Goal: Task Accomplishment & Management: Manage account settings

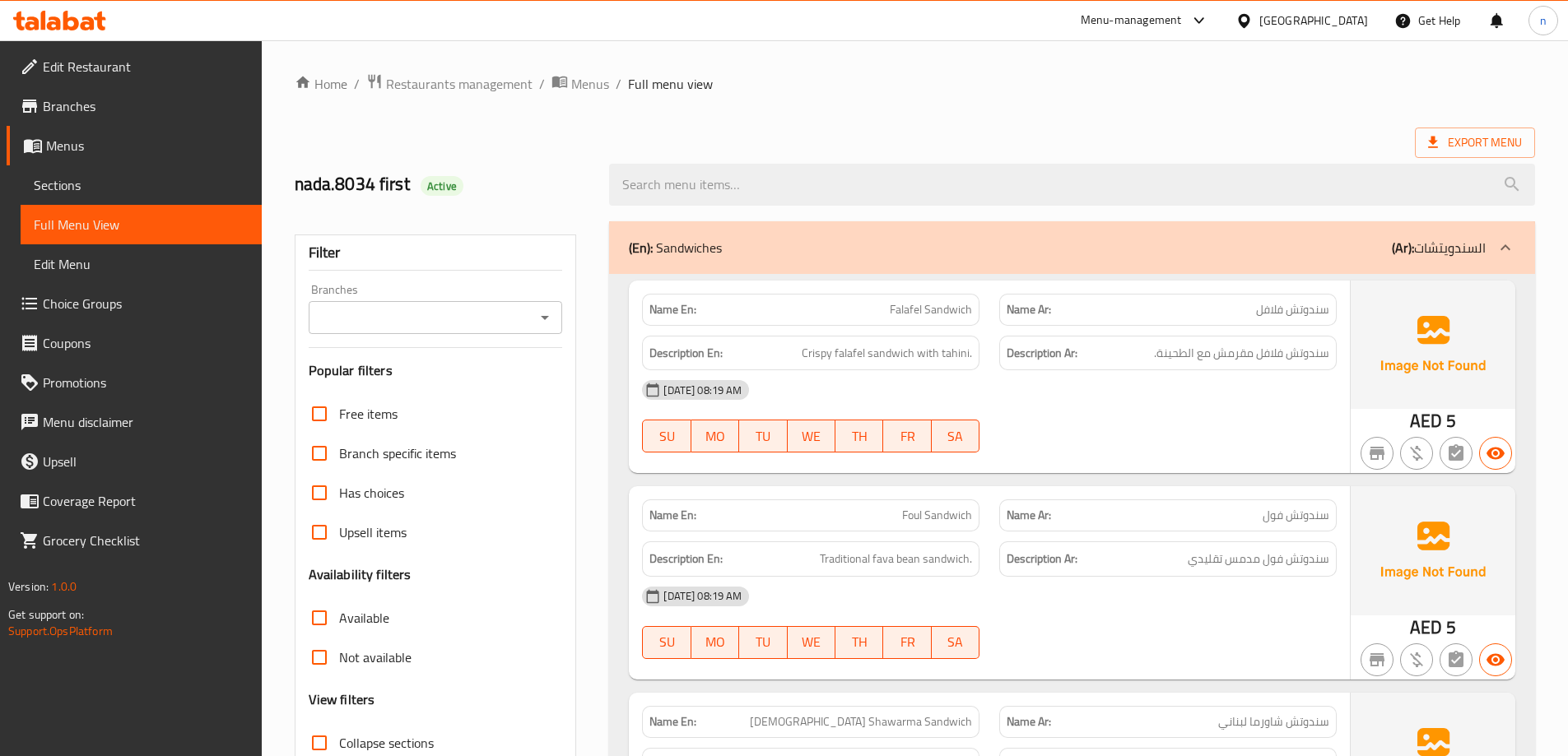
scroll to position [3340, 0]
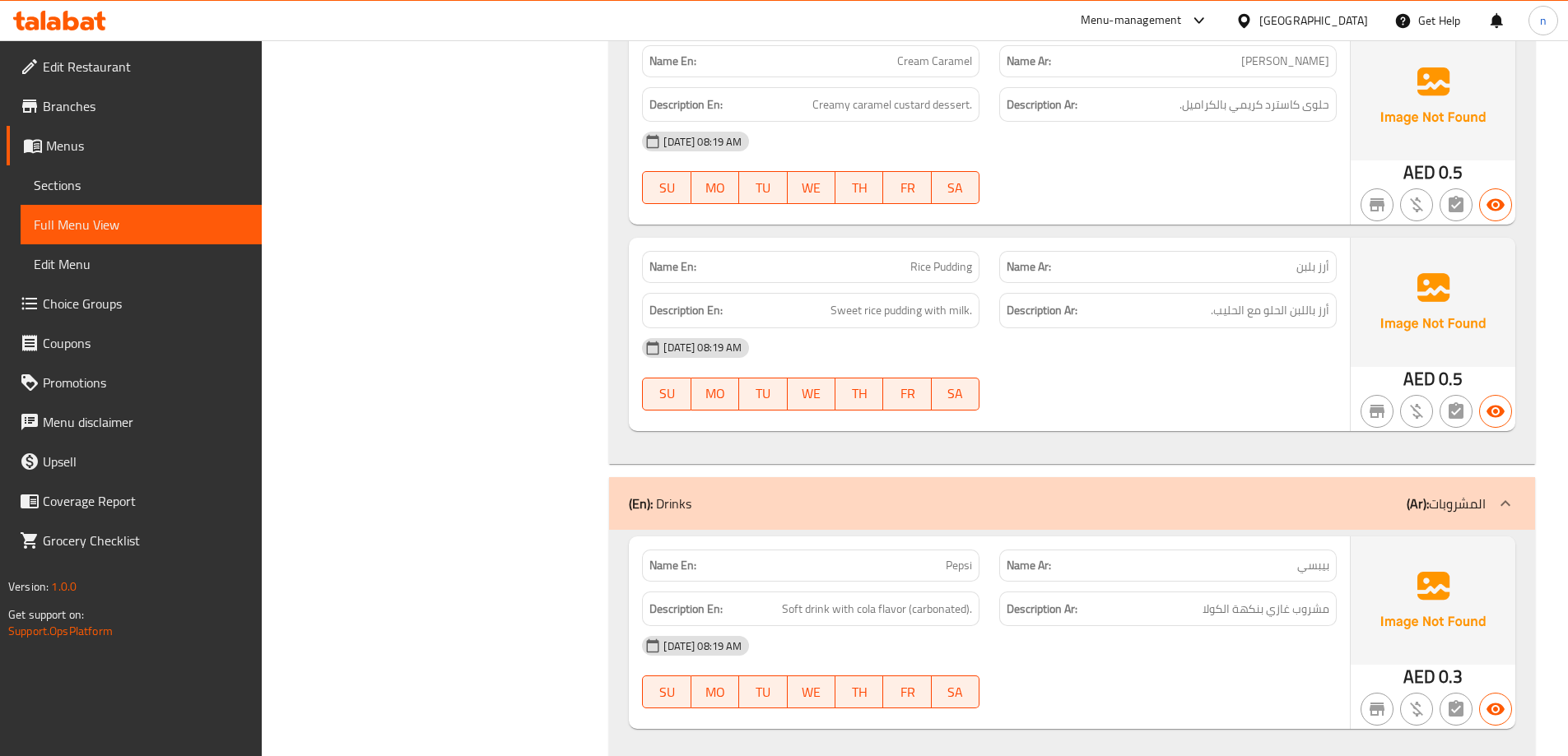
click at [60, 136] on span "Menus" at bounding box center [147, 146] width 203 height 20
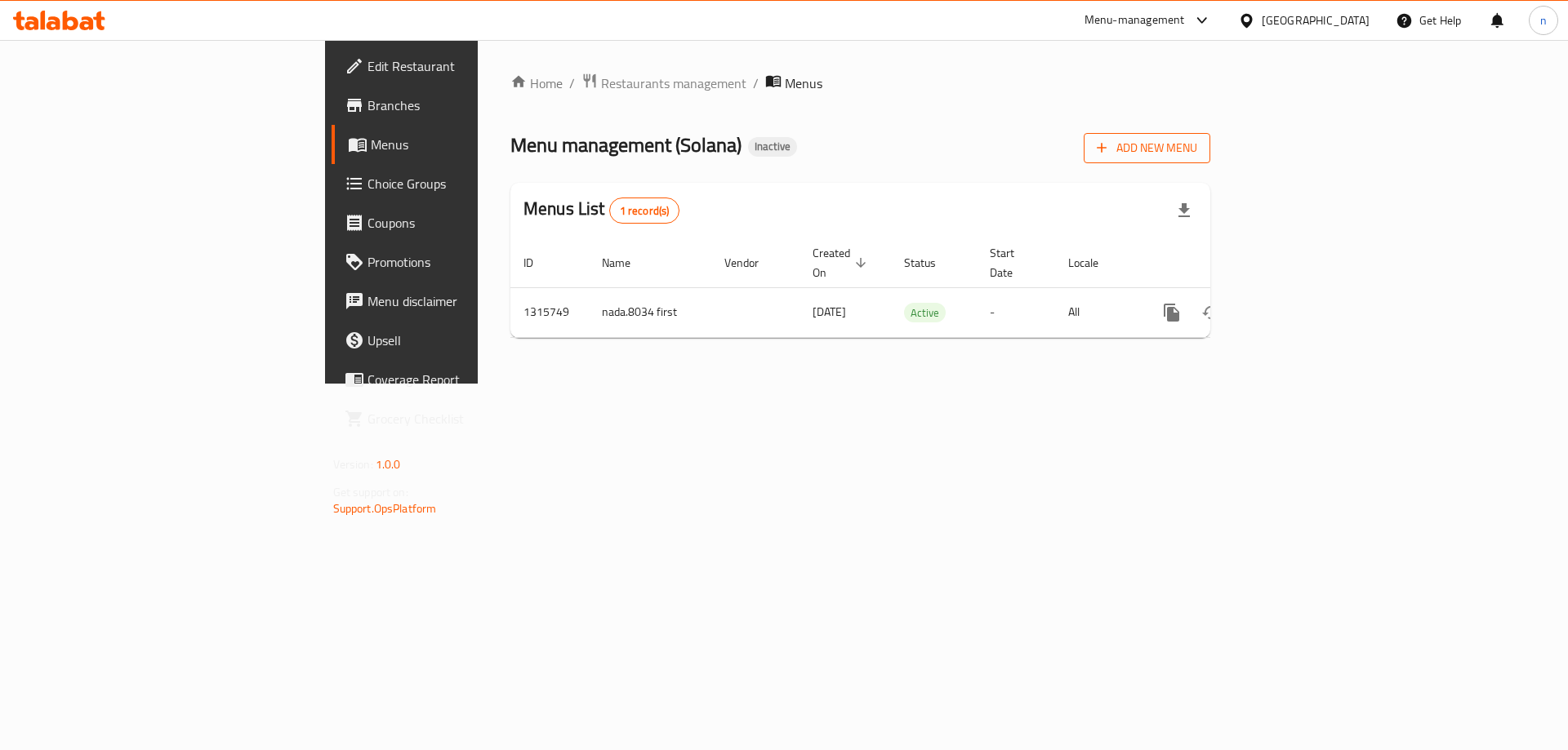
click at [1198, 150] on span "Add New Menu" at bounding box center [1148, 148] width 101 height 20
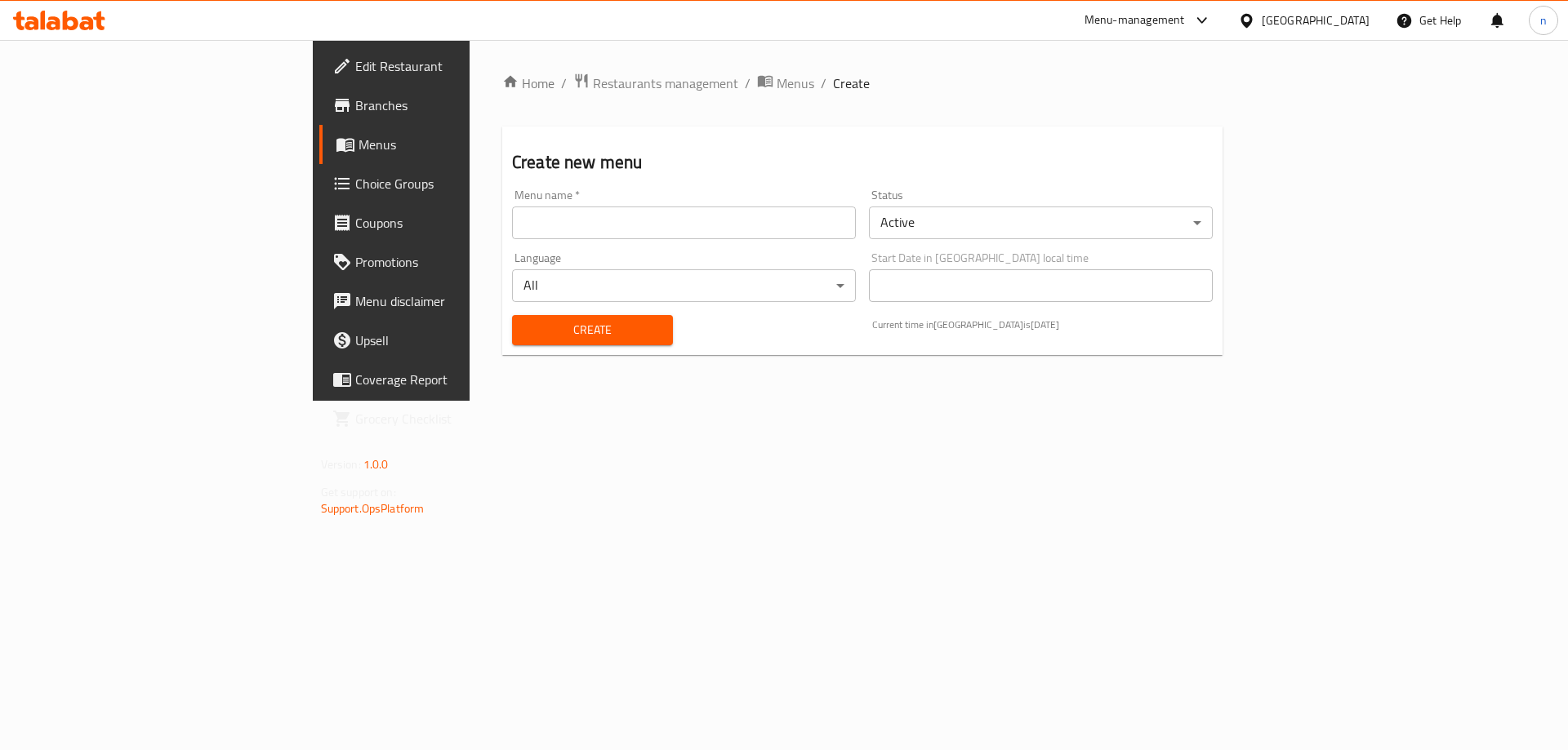
click at [512, 227] on input "text" at bounding box center [683, 223] width 344 height 33
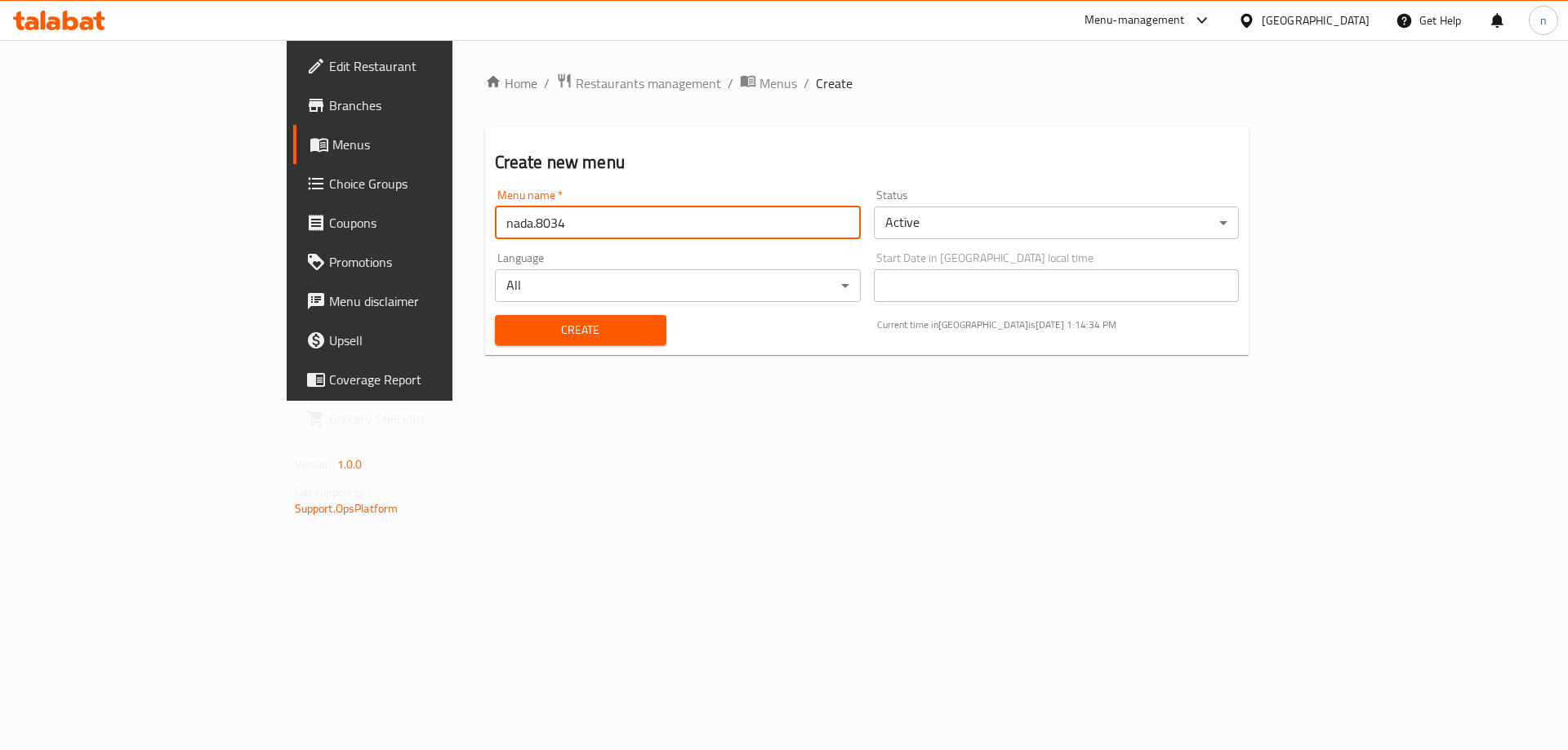
click at [488, 239] on div "Menu name   * nada.8034 Menu name *" at bounding box center [678, 213] width 379 height 62
click at [495, 225] on input "nada.8034" at bounding box center [678, 223] width 366 height 33
drag, startPoint x: 452, startPoint y: 201, endPoint x: 449, endPoint y: 212, distance: 11.4
click at [495, 201] on div "Menu name   * nada.8034 Menu name *" at bounding box center [678, 213] width 366 height 49
click at [495, 220] on input "nada.8034" at bounding box center [678, 223] width 366 height 33
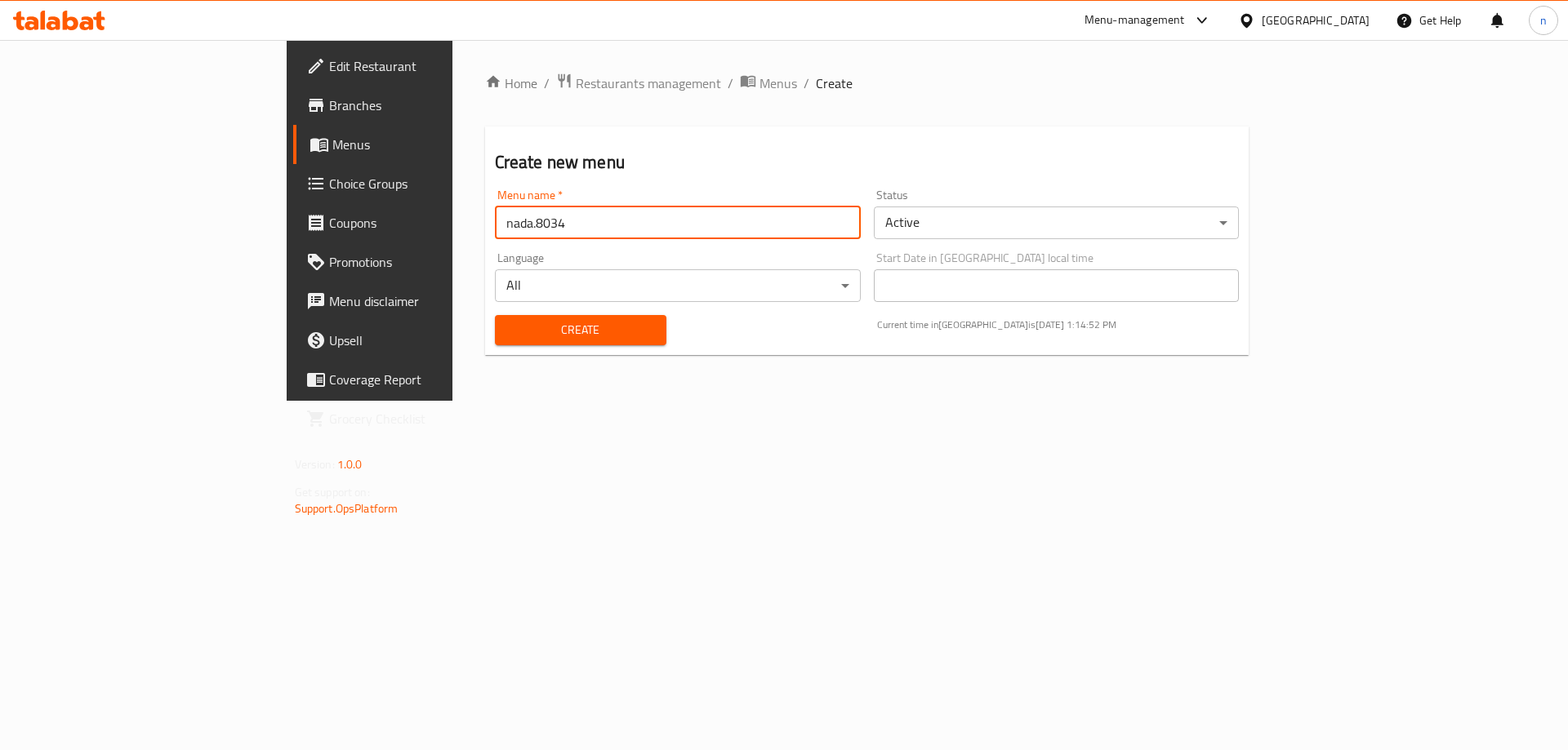
paste input "Second Menu"
type input "nada.8034 Second"
click at [508, 329] on span "Create" at bounding box center [581, 330] width 145 height 20
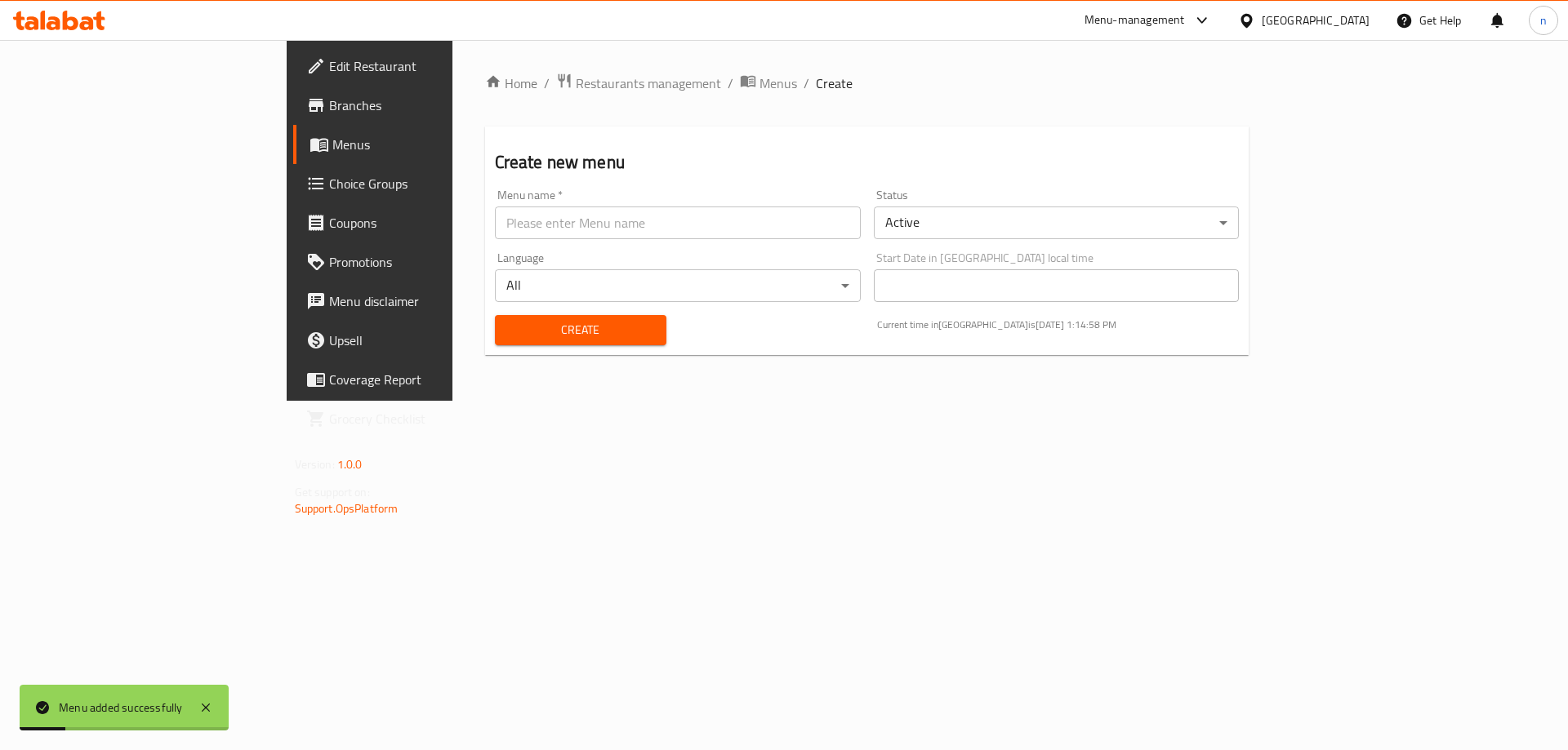
click at [294, 159] on link "Menus" at bounding box center [421, 144] width 255 height 39
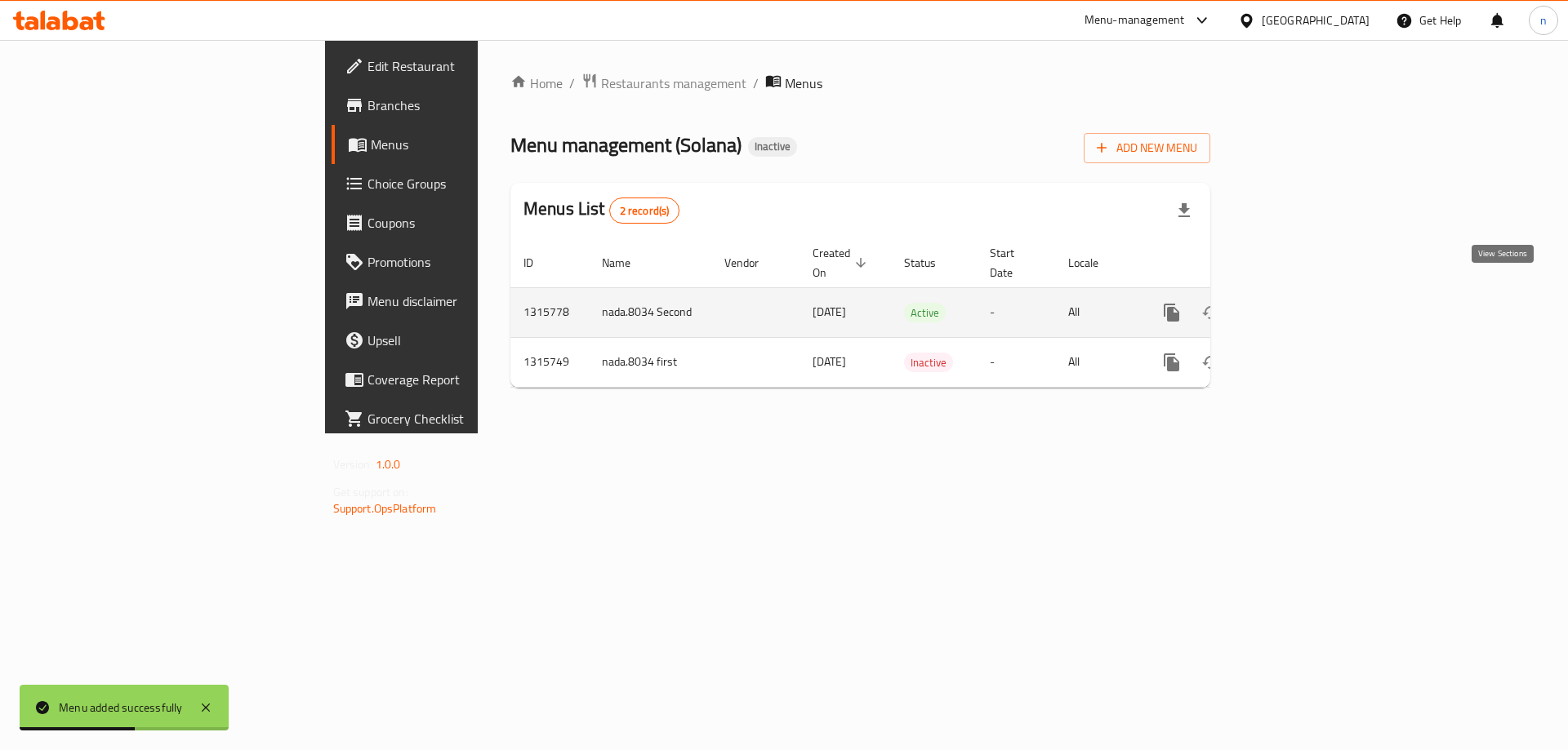
click at [1297, 306] on icon "enhanced table" at bounding box center [1290, 313] width 15 height 15
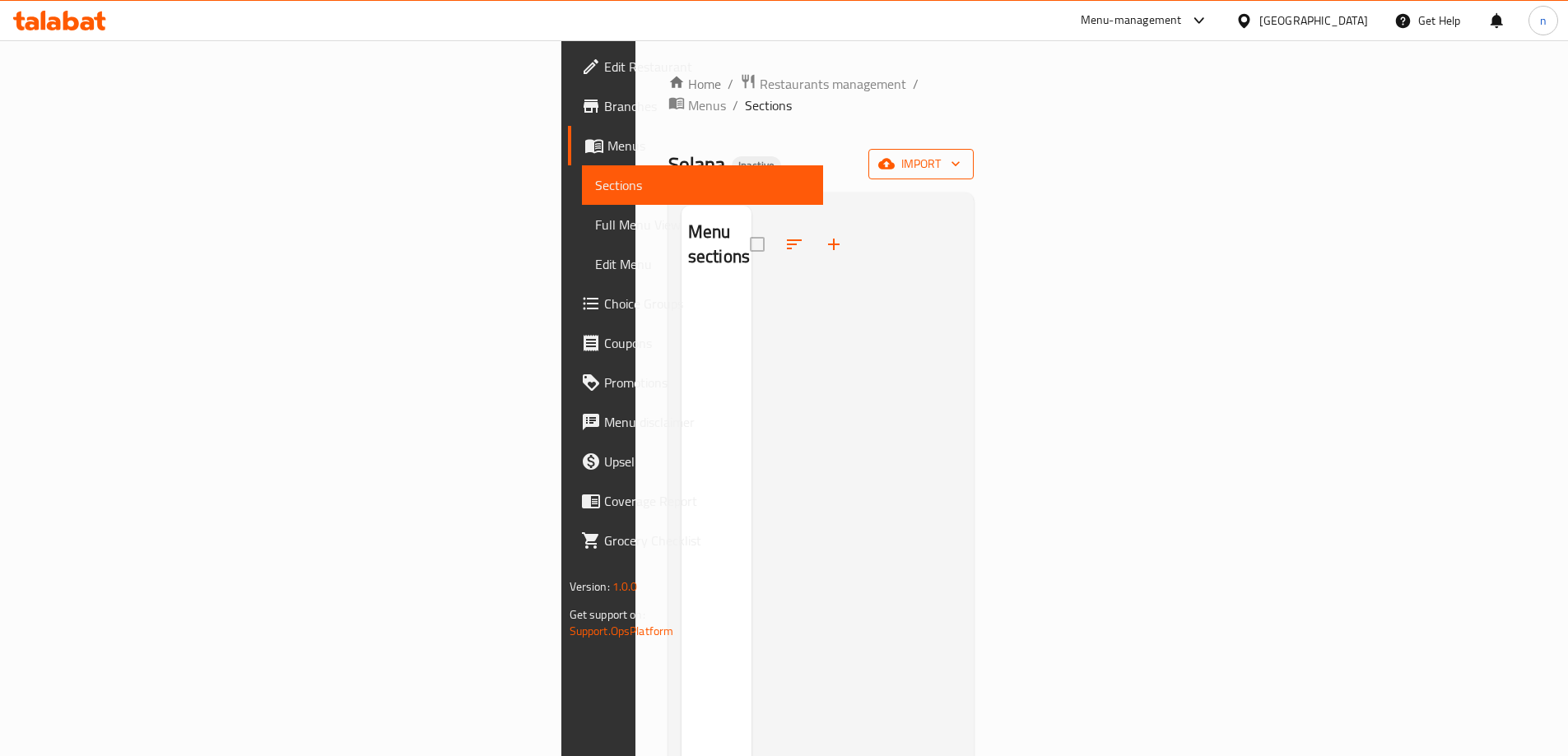
click at [961, 154] on span "import" at bounding box center [921, 164] width 79 height 21
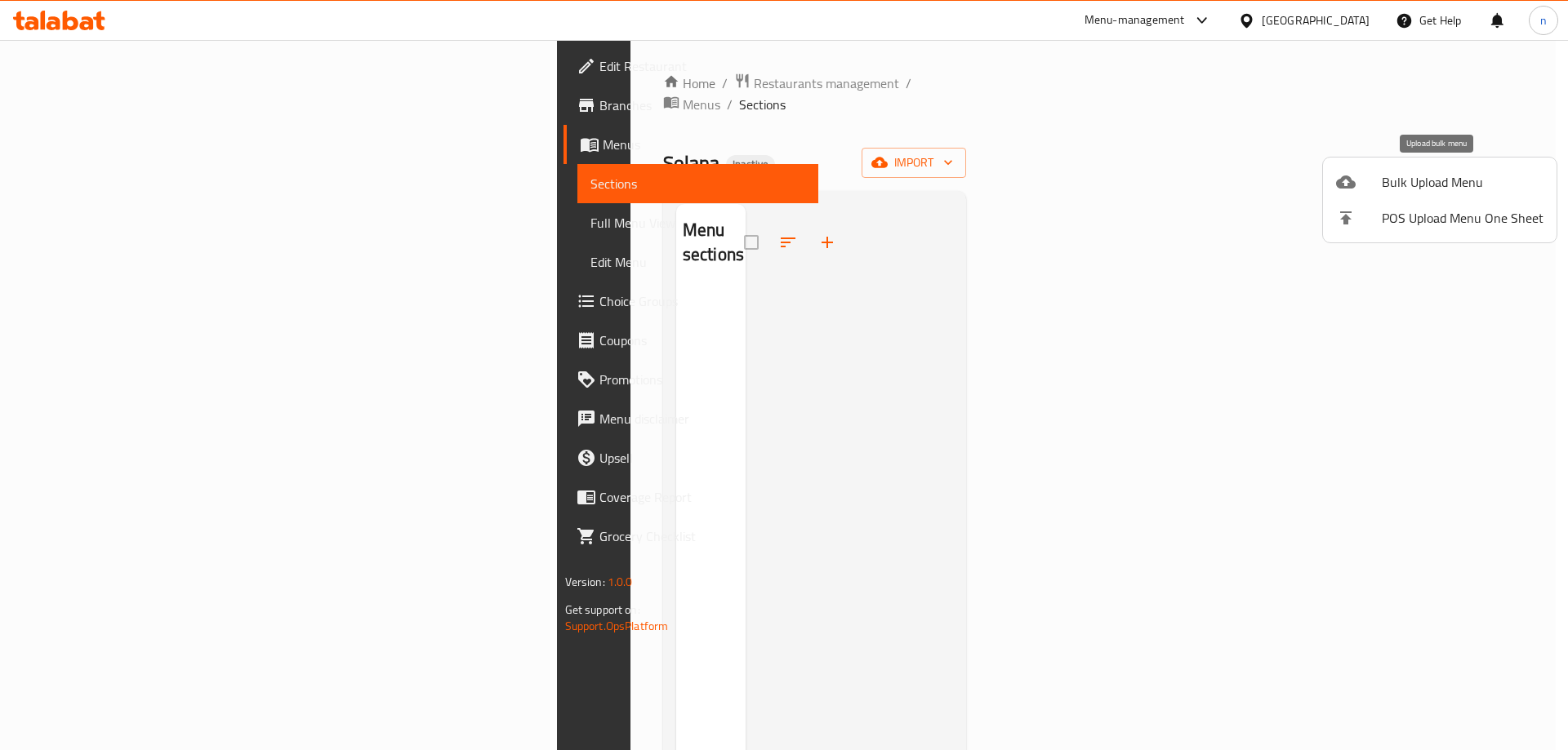
click at [1403, 191] on span "Bulk Upload Menu" at bounding box center [1463, 182] width 161 height 20
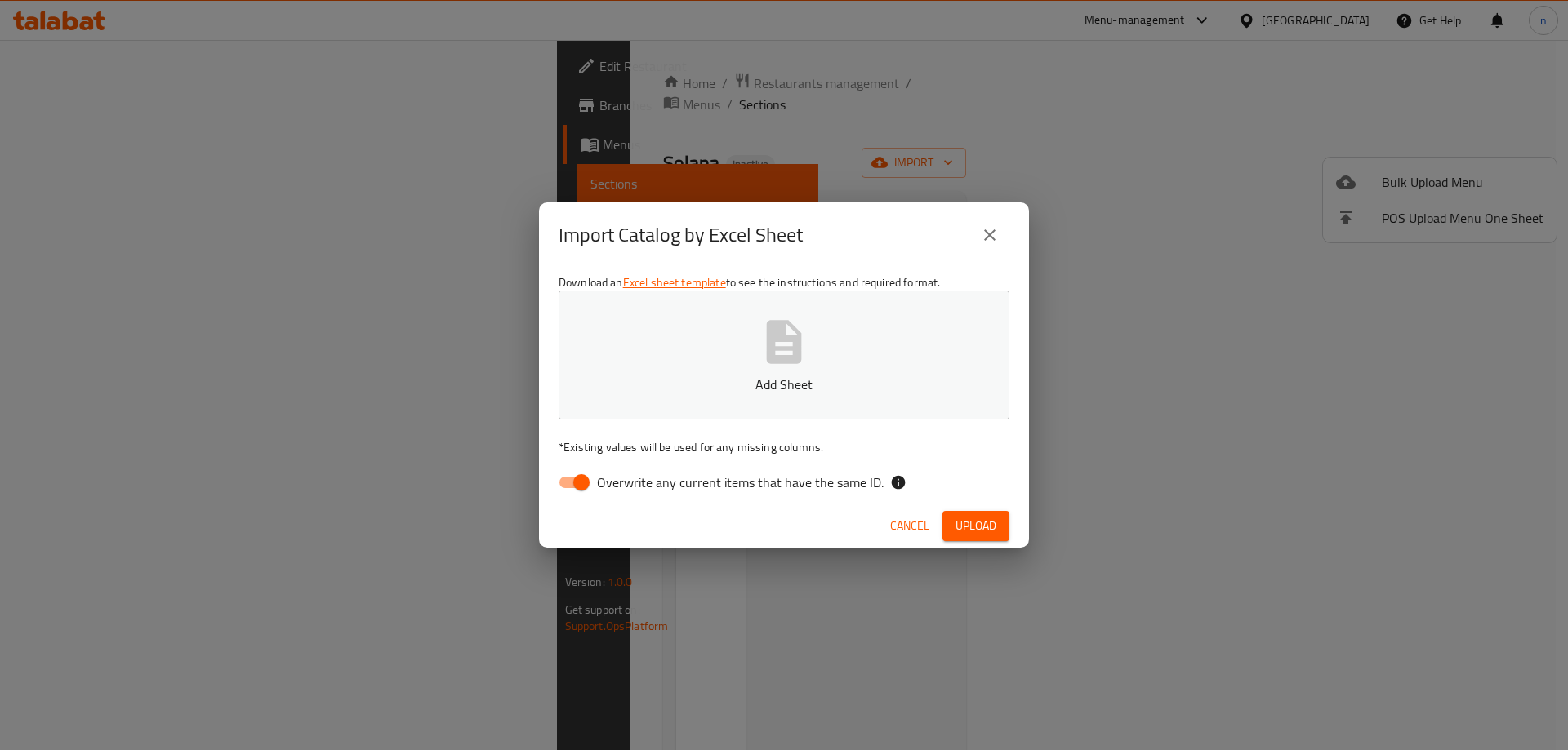
click at [572, 479] on input "Overwrite any current items that have the same ID." at bounding box center [582, 482] width 93 height 31
checkbox input "false"
drag, startPoint x: 965, startPoint y: 513, endPoint x: 997, endPoint y: 513, distance: 32.0
click at [965, 513] on button "Upload" at bounding box center [976, 526] width 67 height 30
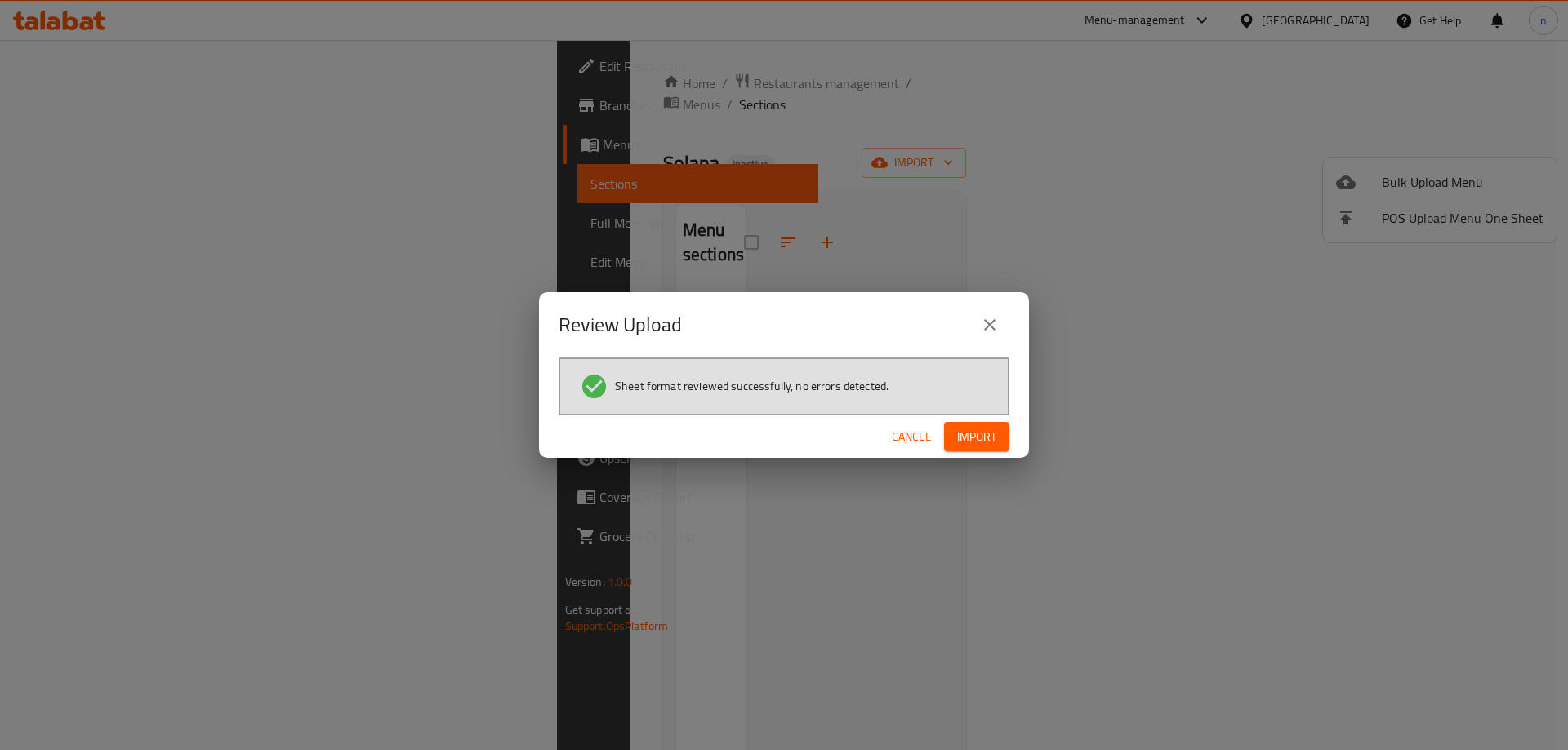
click at [980, 436] on span "Import" at bounding box center [977, 437] width 39 height 20
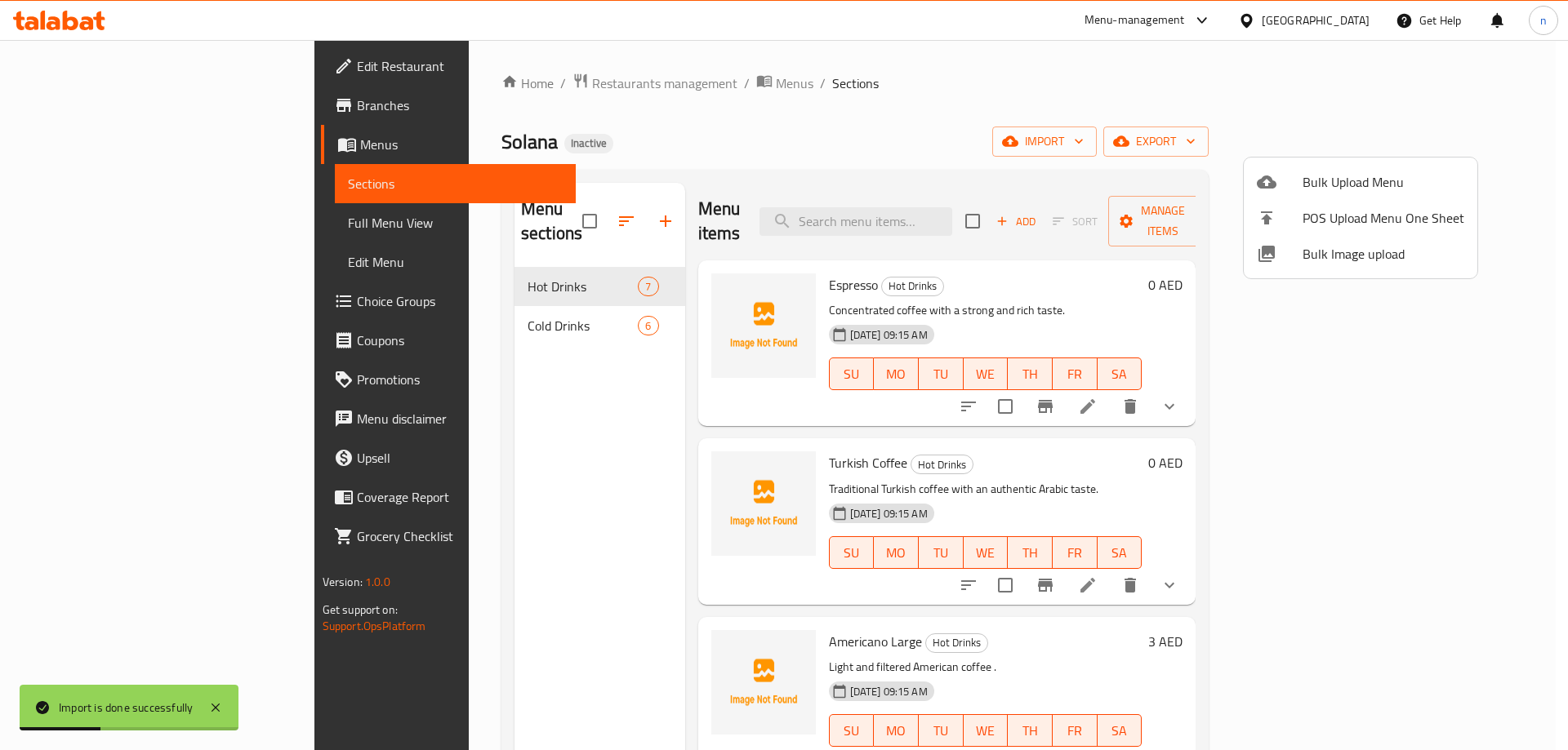
click at [126, 227] on div at bounding box center [784, 375] width 1568 height 750
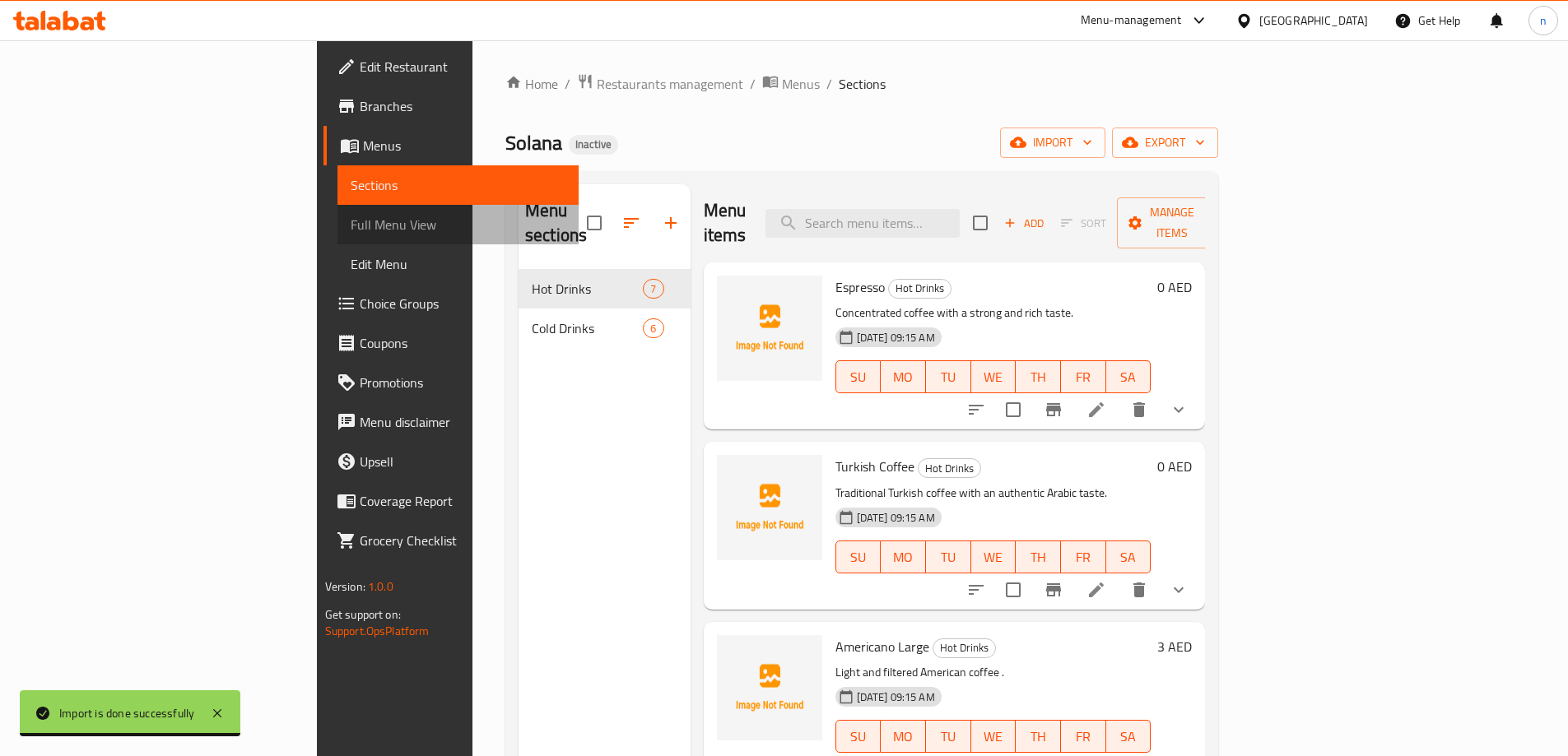
click at [337, 237] on link "Full Menu View" at bounding box center [458, 224] width 241 height 39
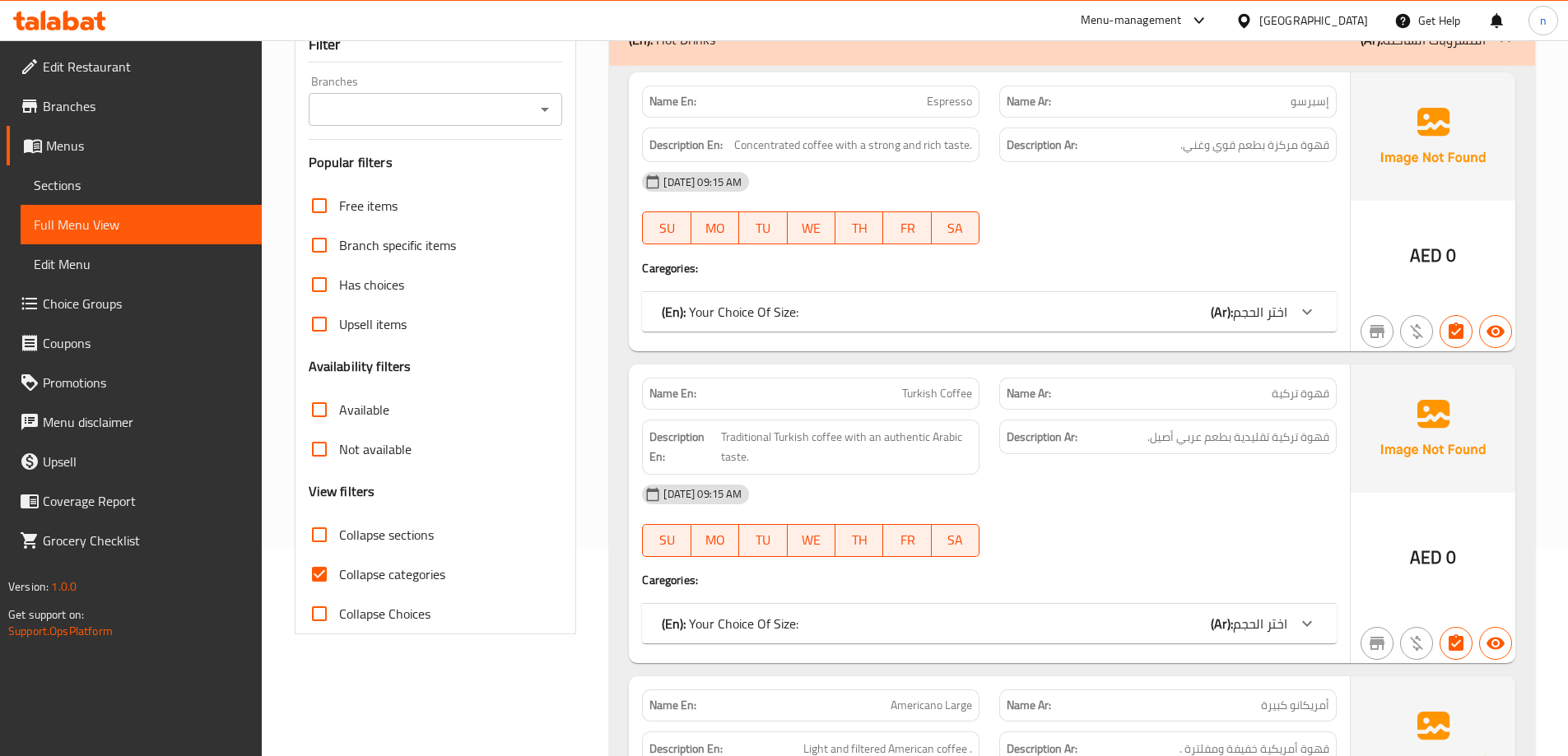
scroll to position [329, 0]
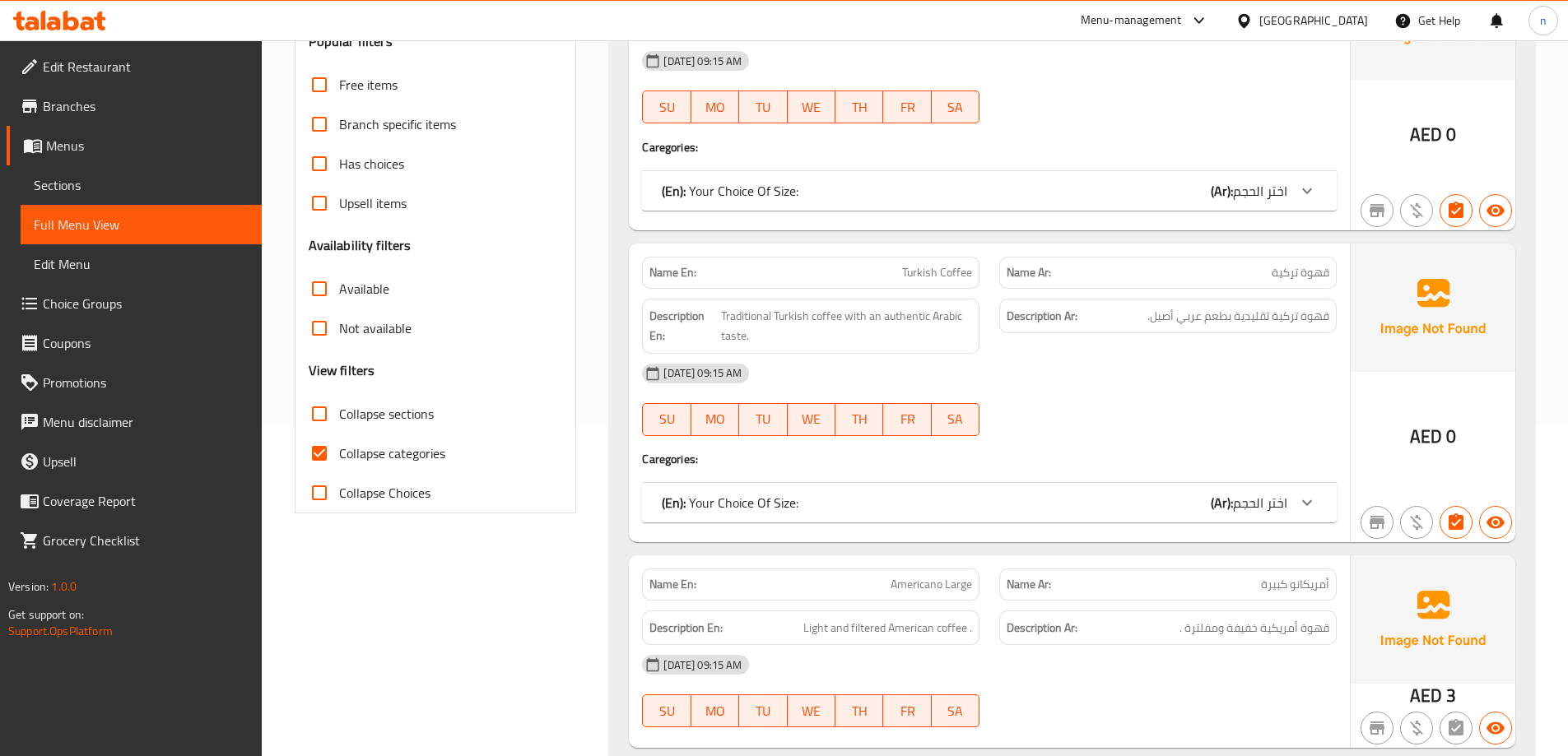
click at [324, 448] on input "Collapse categories" at bounding box center [319, 454] width 39 height 39
checkbox input "false"
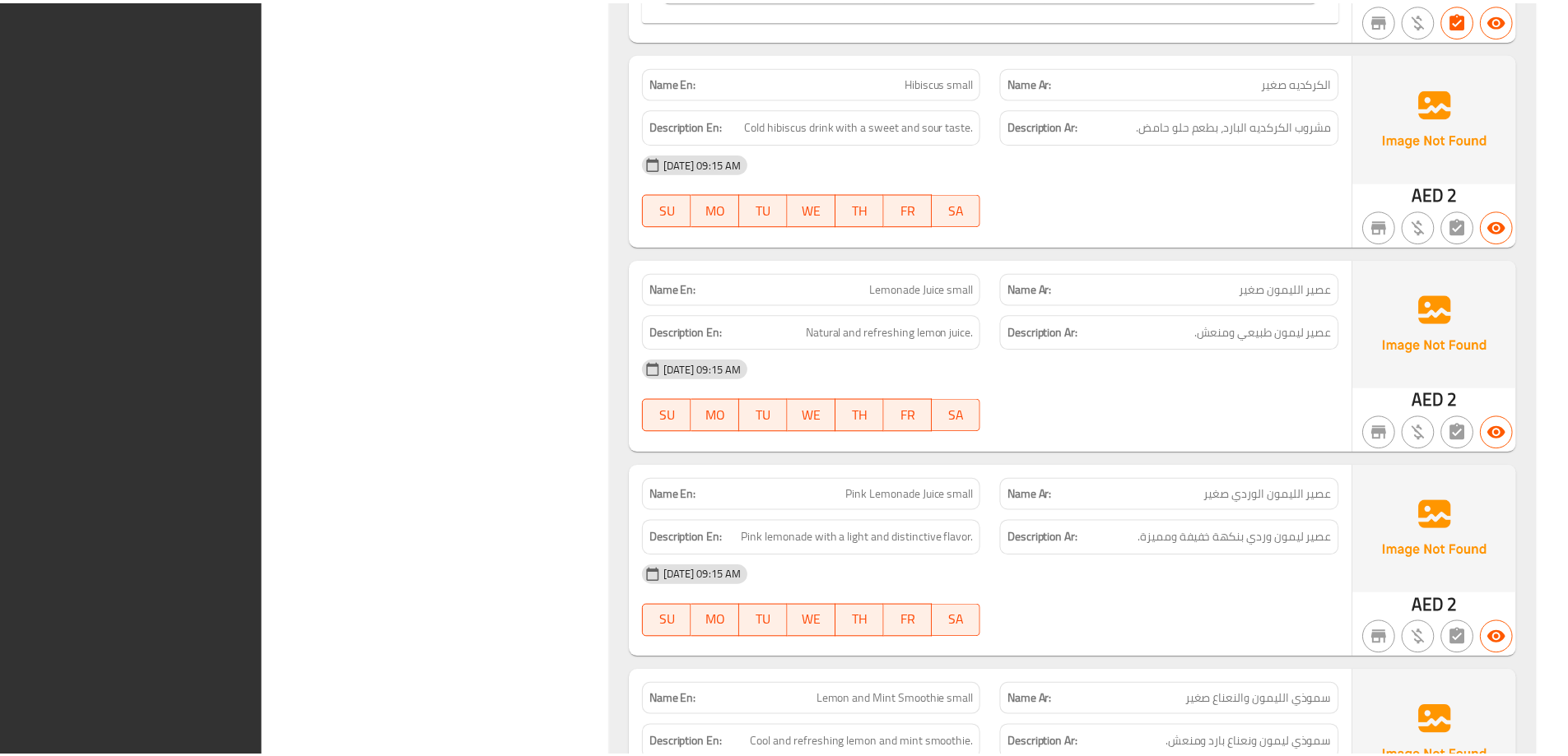
scroll to position [3719, 0]
